Goal: Information Seeking & Learning: Learn about a topic

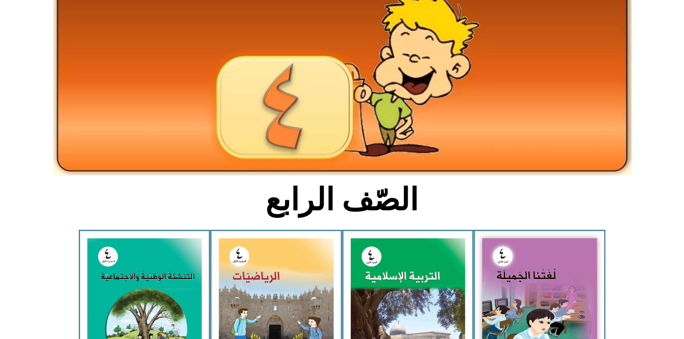
scroll to position [158, 0]
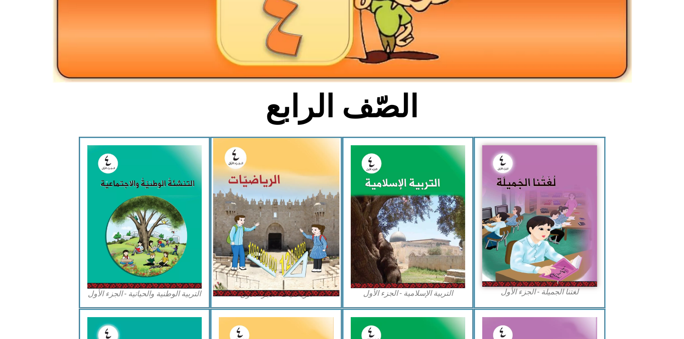
click at [274, 259] on img at bounding box center [276, 217] width 126 height 158
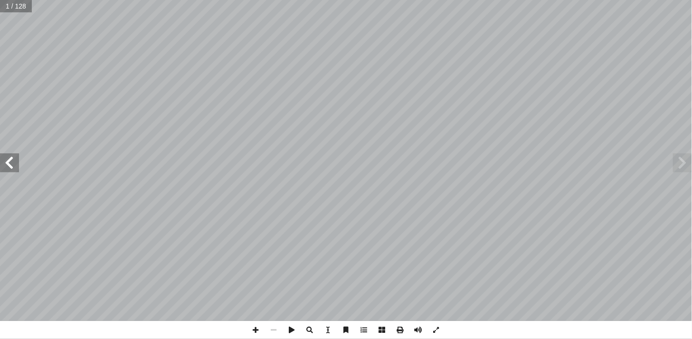
click at [3, 164] on span at bounding box center [9, 162] width 19 height 19
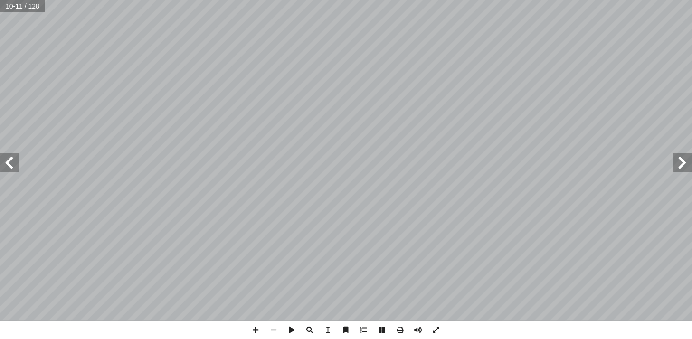
click at [7, 161] on span at bounding box center [9, 162] width 19 height 19
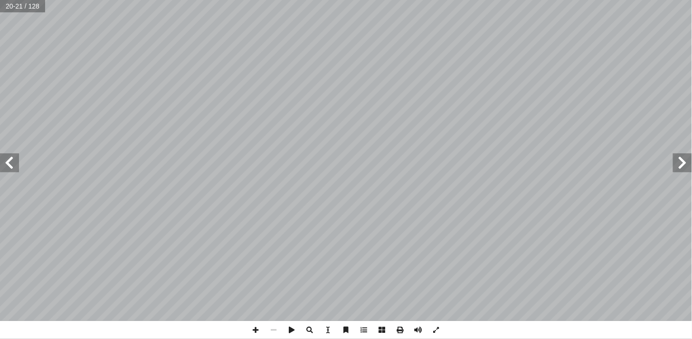
click at [7, 161] on span at bounding box center [9, 162] width 19 height 19
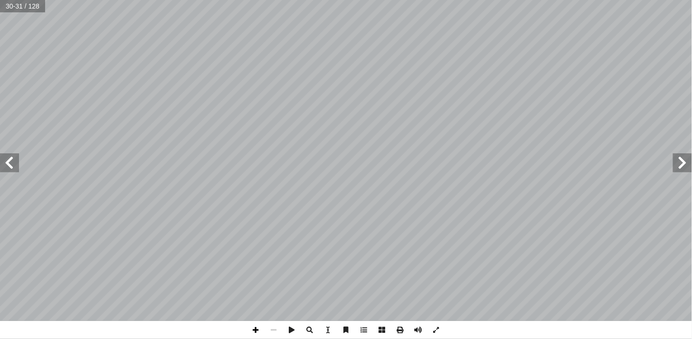
click at [258, 333] on span at bounding box center [256, 330] width 18 height 18
click at [257, 332] on span at bounding box center [256, 330] width 18 height 18
click at [3, 158] on span at bounding box center [9, 162] width 19 height 19
click at [11, 163] on span at bounding box center [9, 162] width 19 height 19
click at [254, 329] on span at bounding box center [256, 330] width 18 height 18
